Goal: Find specific page/section: Find specific page/section

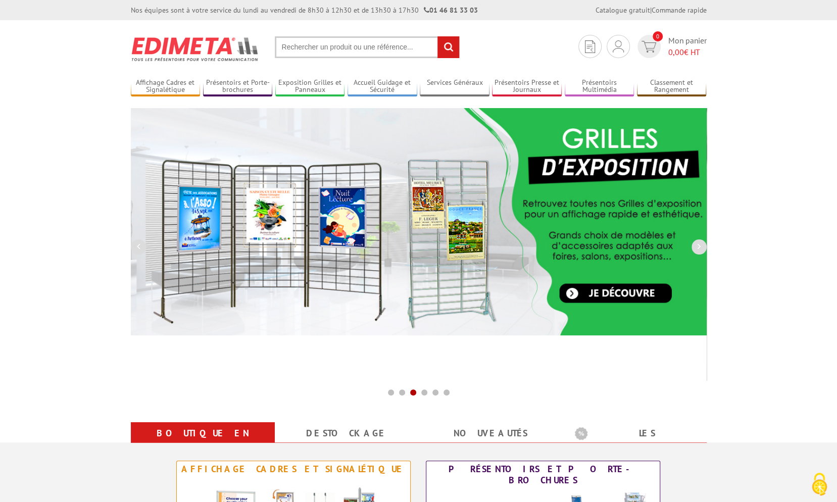
click at [387, 54] on input "text" at bounding box center [367, 47] width 185 height 22
type input "pinces etaux"
click at [437, 36] on input "rechercher" at bounding box center [448, 47] width 22 height 22
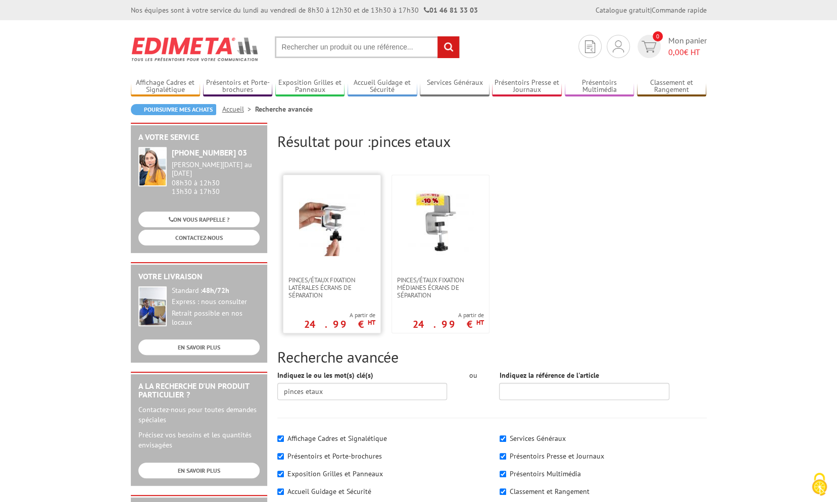
click at [320, 244] on img at bounding box center [332, 223] width 66 height 66
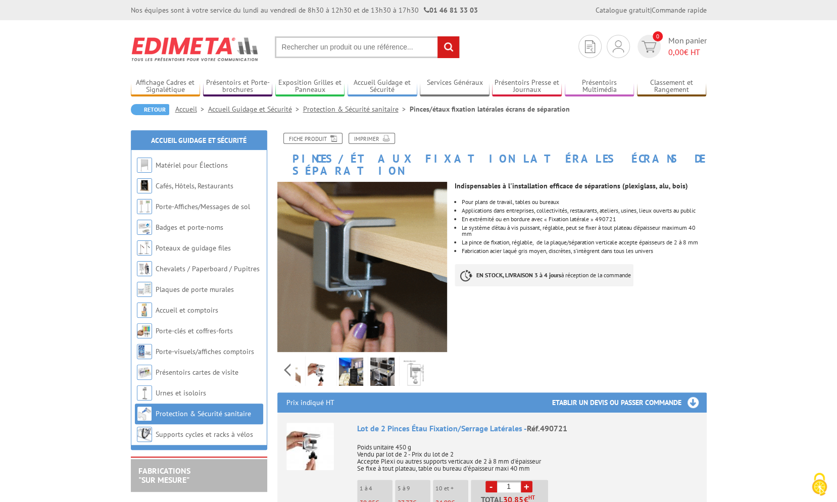
click at [434, 360] on div "Previous Next" at bounding box center [362, 369] width 170 height 35
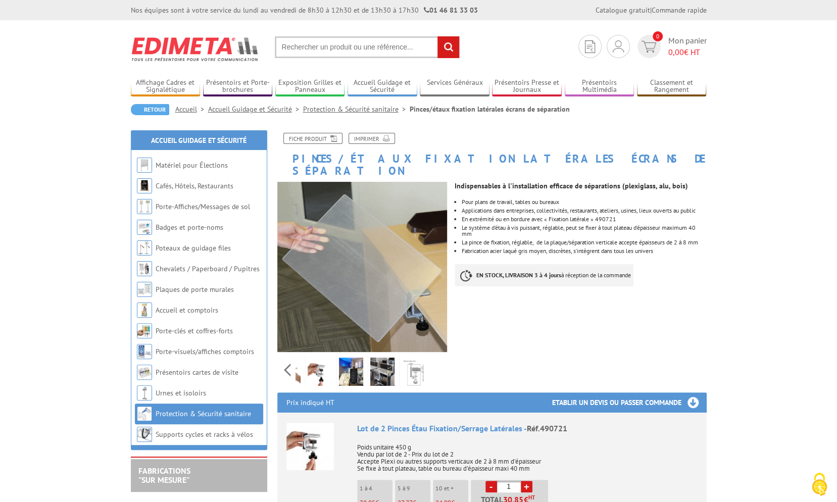
click at [434, 360] on div "Previous Next" at bounding box center [362, 369] width 170 height 35
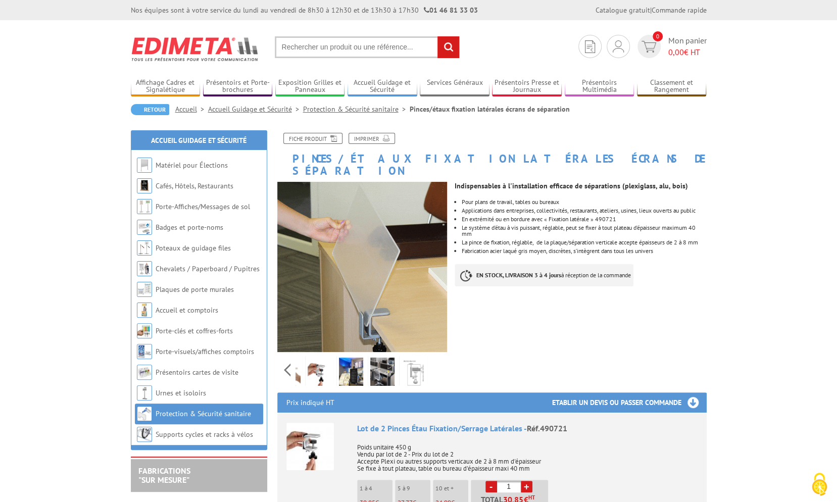
click at [418, 358] on img at bounding box center [414, 373] width 24 height 31
